Goal: Find contact information: Find contact information

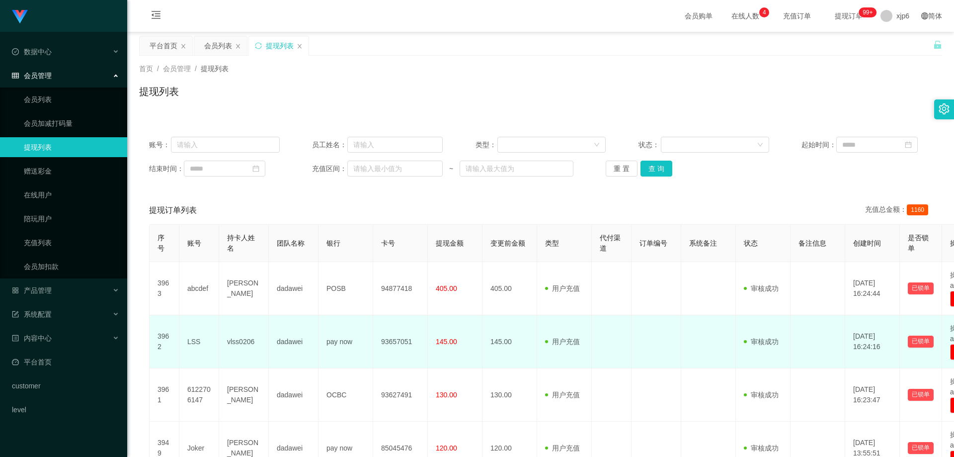
scroll to position [99, 0]
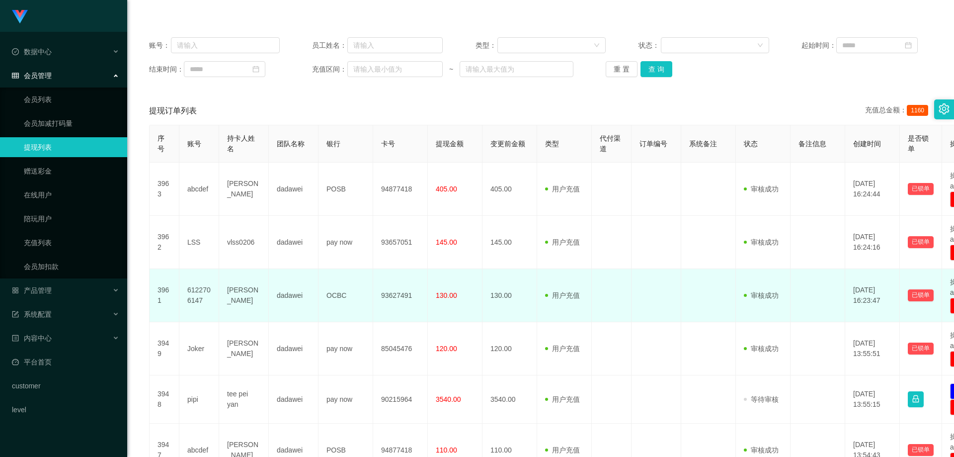
click at [399, 299] on td "93627491" at bounding box center [400, 295] width 55 height 53
drag, startPoint x: 415, startPoint y: 295, endPoint x: 365, endPoint y: 295, distance: 49.7
click at [409, 295] on td "93627491" at bounding box center [400, 295] width 55 height 53
drag, startPoint x: 355, startPoint y: 295, endPoint x: 315, endPoint y: 296, distance: 40.3
click at [329, 295] on td "OCBC" at bounding box center [346, 295] width 55 height 53
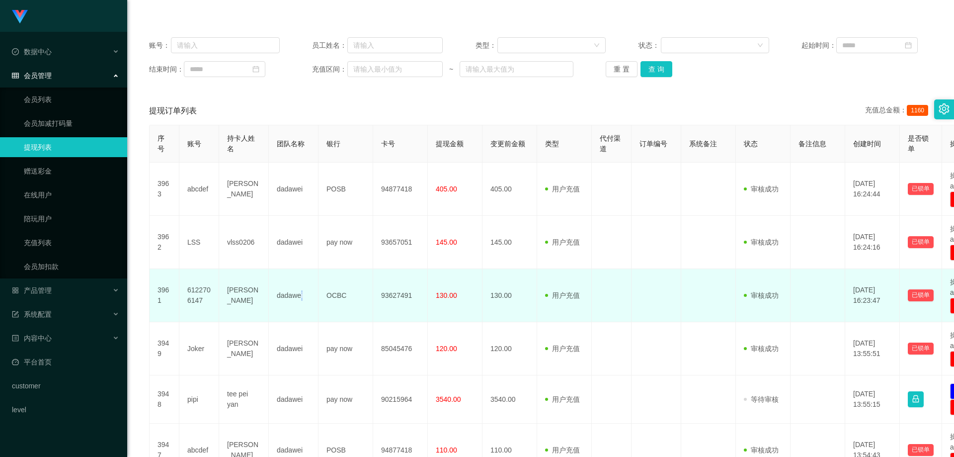
drag, startPoint x: 301, startPoint y: 296, endPoint x: 283, endPoint y: 298, distance: 18.0
click at [297, 297] on td "dadawei" at bounding box center [294, 295] width 50 height 53
drag, startPoint x: 258, startPoint y: 300, endPoint x: 224, endPoint y: 286, distance: 36.8
click at [224, 286] on td "[PERSON_NAME]" at bounding box center [244, 295] width 50 height 53
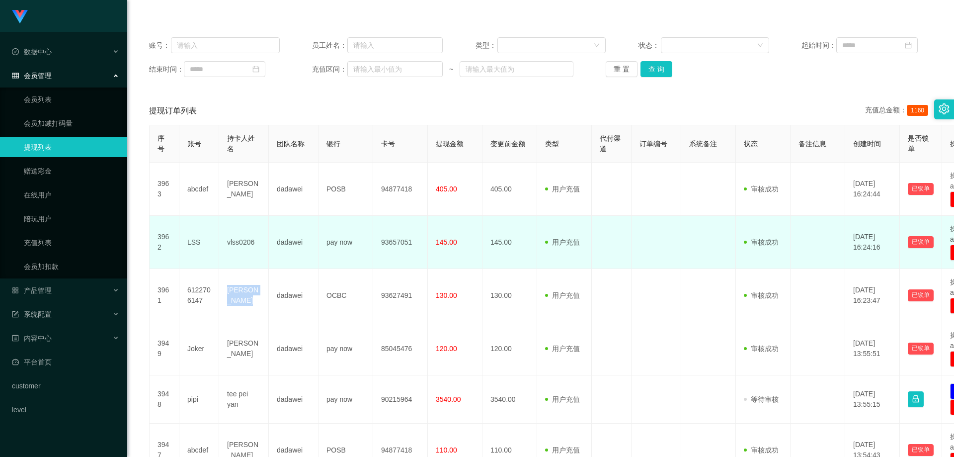
copy td "[PERSON_NAME]"
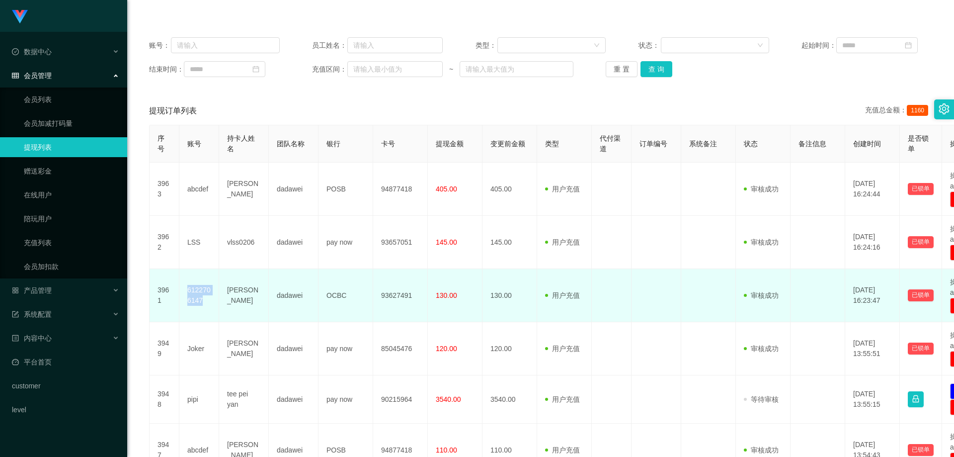
drag, startPoint x: 204, startPoint y: 302, endPoint x: 184, endPoint y: 285, distance: 25.8
click at [185, 287] on td "6122706147" at bounding box center [199, 295] width 40 height 53
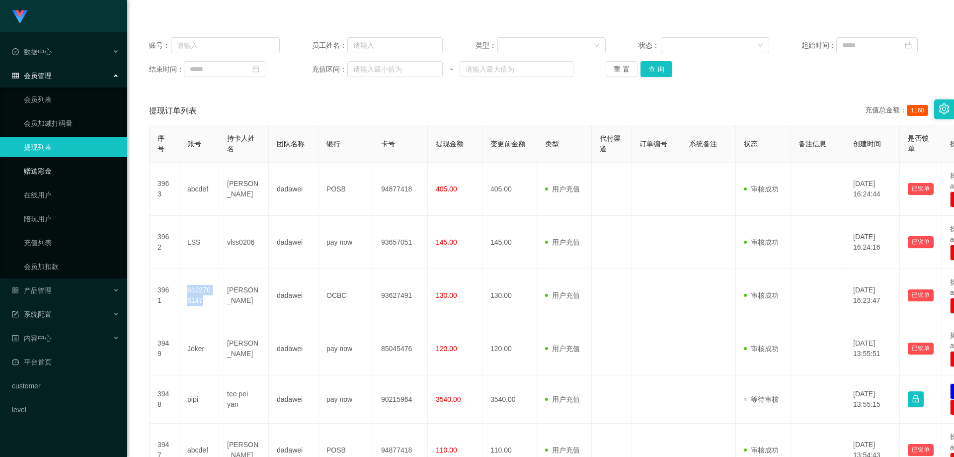
copy td "6122706147"
click at [57, 100] on link "会员列表" at bounding box center [71, 99] width 95 height 20
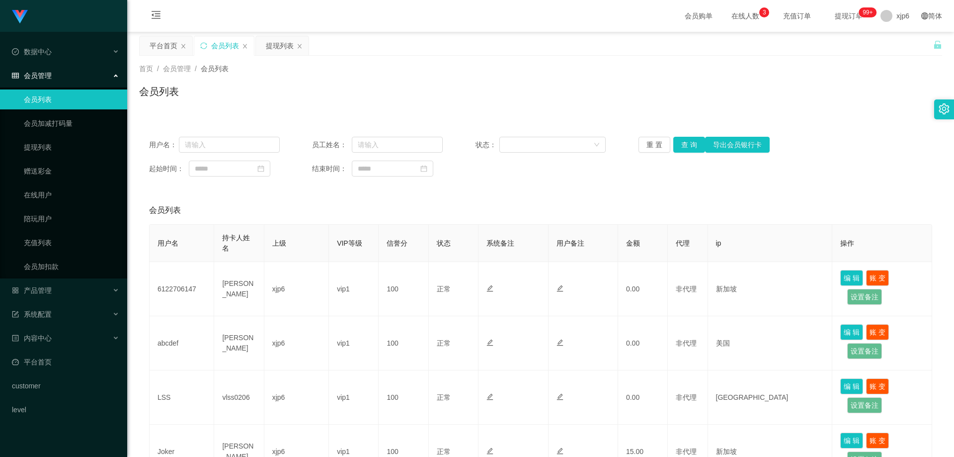
drag, startPoint x: 89, startPoint y: 444, endPoint x: 89, endPoint y: 456, distance: 11.9
click at [88, 449] on div "Shopee工作台代理端 数据中心 会员管理 会员列表 会员加减打码量 提现列表 赠送彩金 在线用户 陪玩用户 充值列表 会员加扣款 产品管理 开奖记录 产品…" at bounding box center [63, 228] width 127 height 457
click at [881, 19] on span at bounding box center [887, 16] width 12 height 12
click at [894, 49] on div "平台首页 会员列表 提现列表" at bounding box center [536, 53] width 794 height 34
drag, startPoint x: 879, startPoint y: 21, endPoint x: 883, endPoint y: 33, distance: 12.7
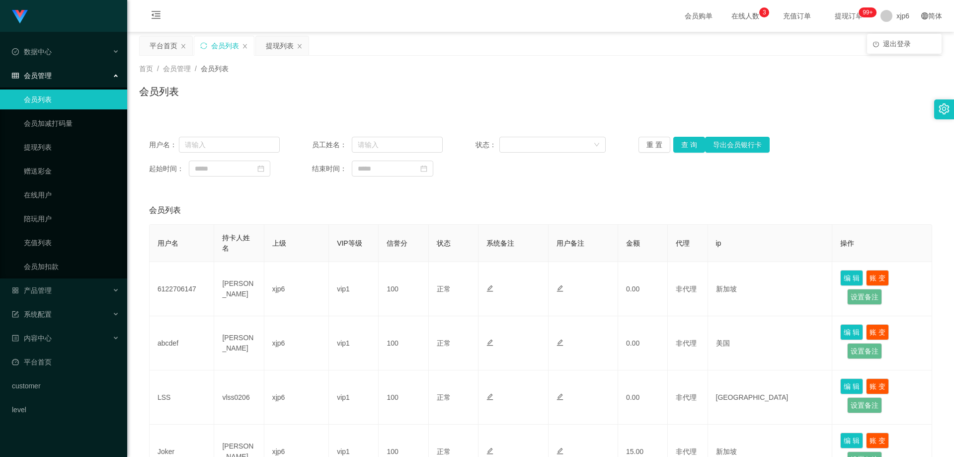
click at [881, 21] on span at bounding box center [887, 16] width 12 height 12
click at [884, 36] on li "退出登录" at bounding box center [904, 44] width 75 height 16
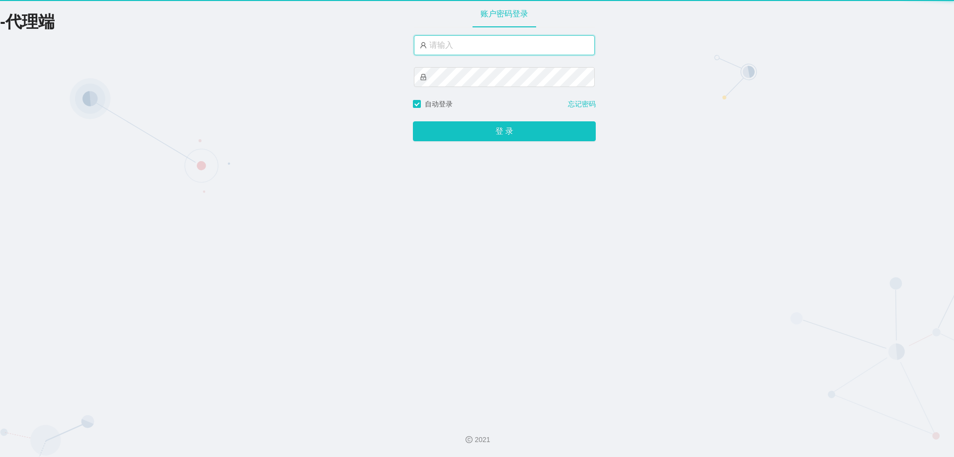
type input "xjp6"
